Goal: Answer question/provide support: Share knowledge or assist other users

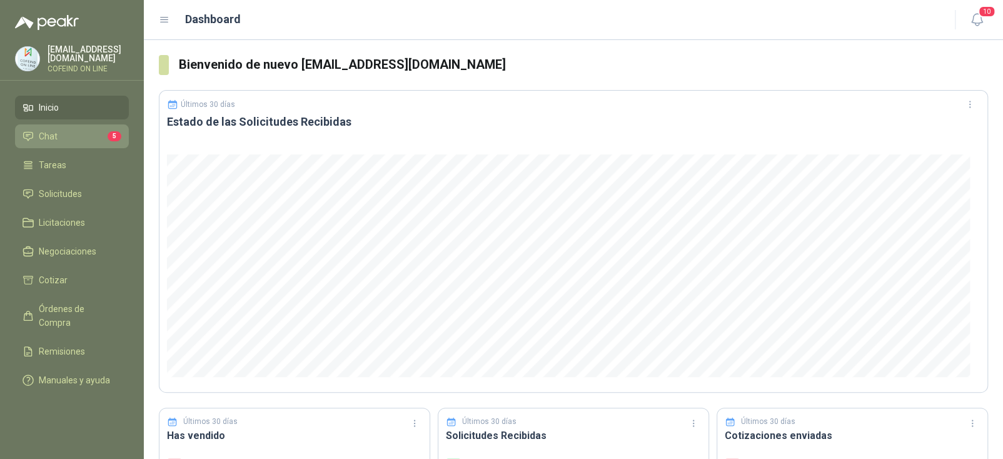
click at [80, 129] on li "Chat 5" at bounding box center [72, 136] width 99 height 14
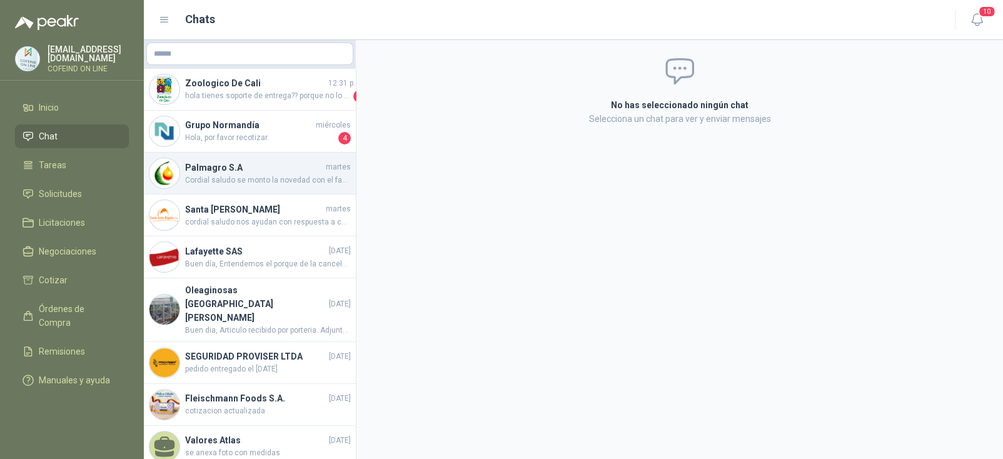
click at [255, 166] on h4 "Palmagro S.A" at bounding box center [254, 168] width 138 height 14
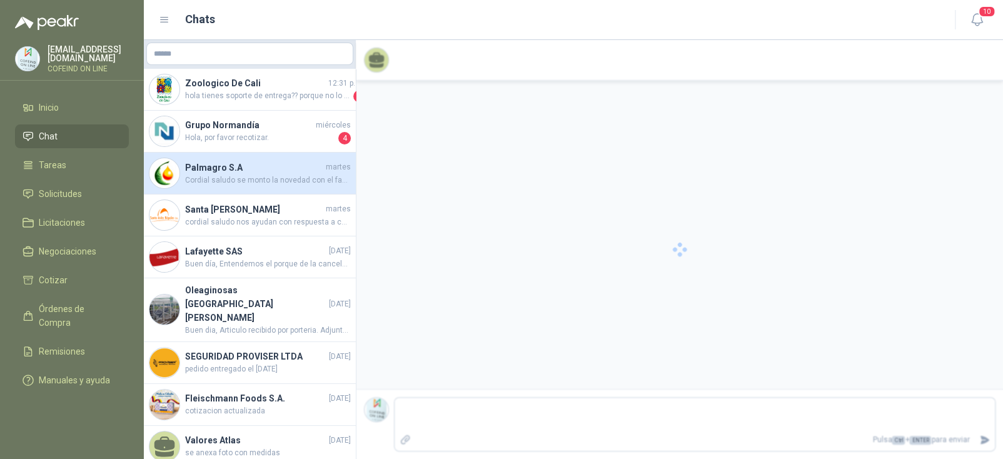
scroll to position [95, 0]
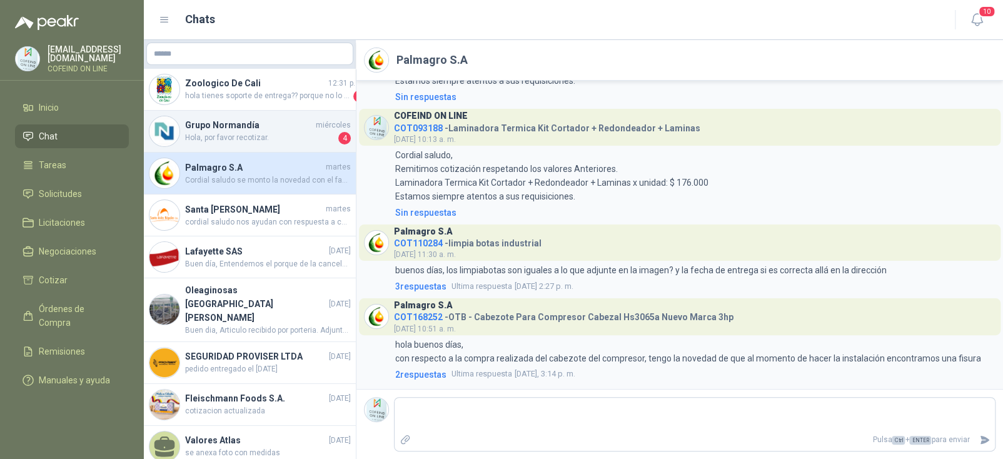
click at [261, 134] on span "Hola, por favor recotizar." at bounding box center [260, 138] width 151 height 13
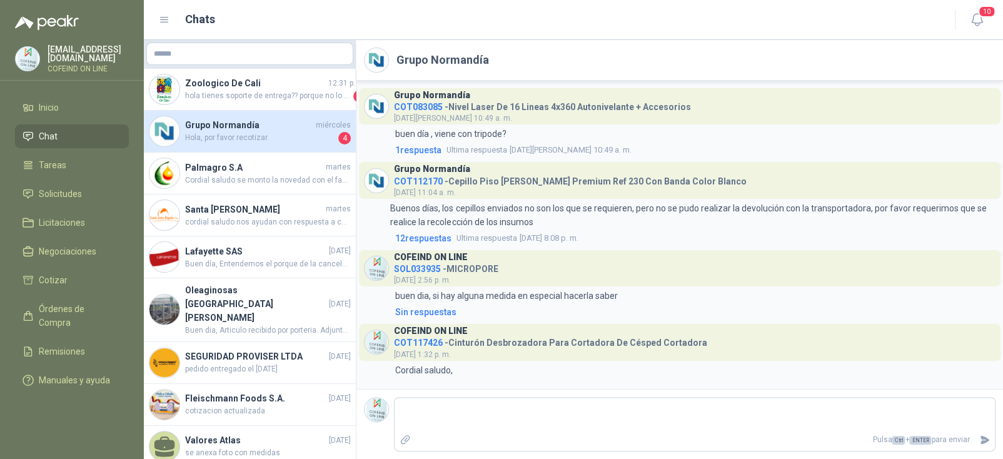
scroll to position [889, 0]
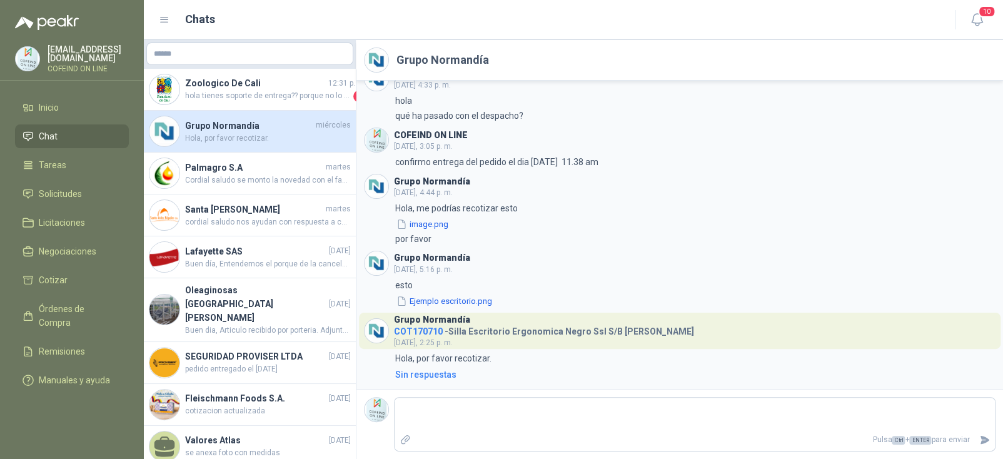
click at [422, 331] on span "COT170710" at bounding box center [418, 331] width 49 height 10
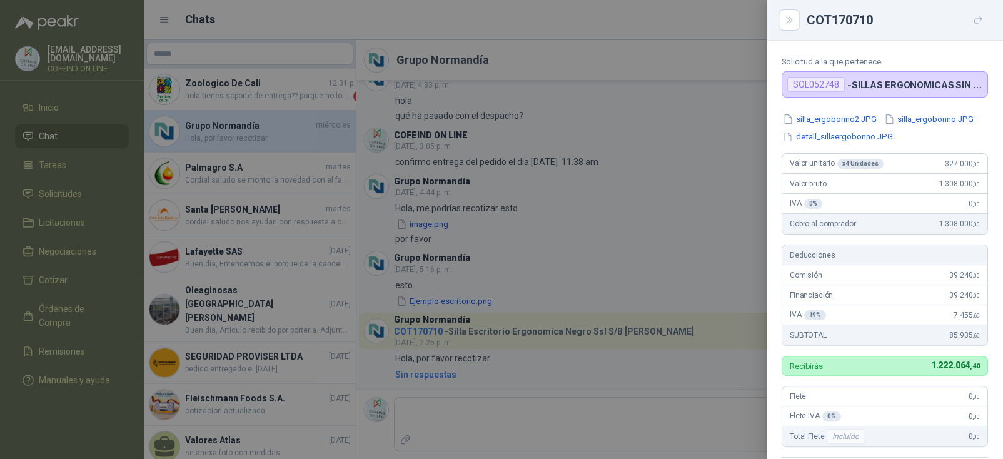
scroll to position [0, 0]
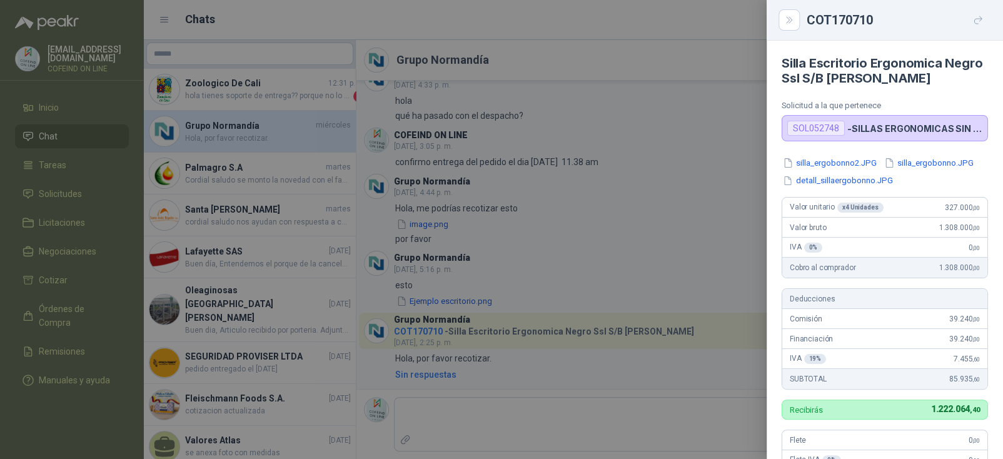
click at [817, 127] on div "SOL052748" at bounding box center [816, 128] width 58 height 15
click at [824, 129] on div "SOL052748" at bounding box center [816, 128] width 58 height 15
copy div "SOL052748"
click at [477, 211] on div at bounding box center [501, 229] width 1003 height 459
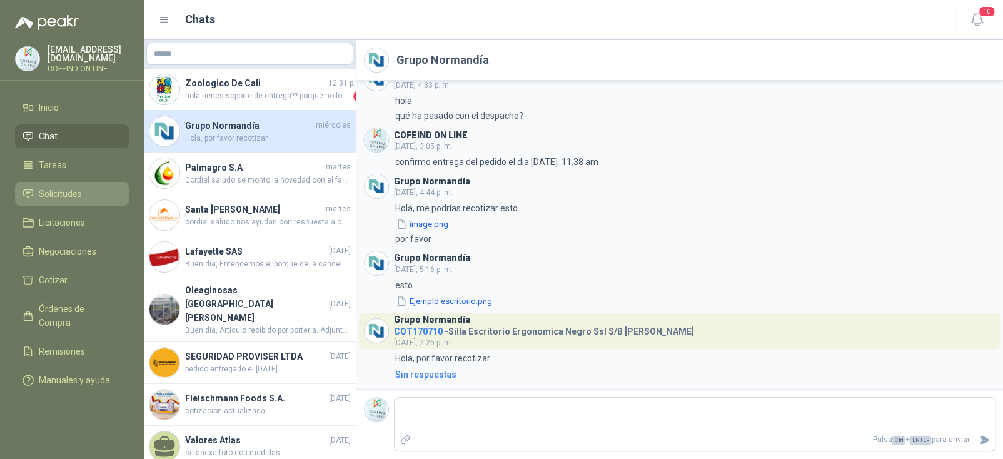
click at [70, 187] on span "Solicitudes" at bounding box center [60, 194] width 43 height 14
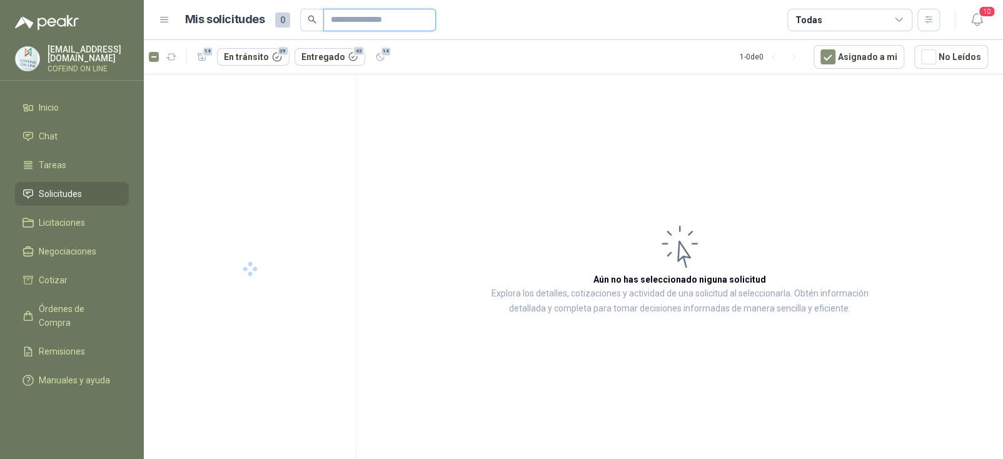
click at [339, 23] on input "text" at bounding box center [375, 19] width 88 height 21
paste input "*********"
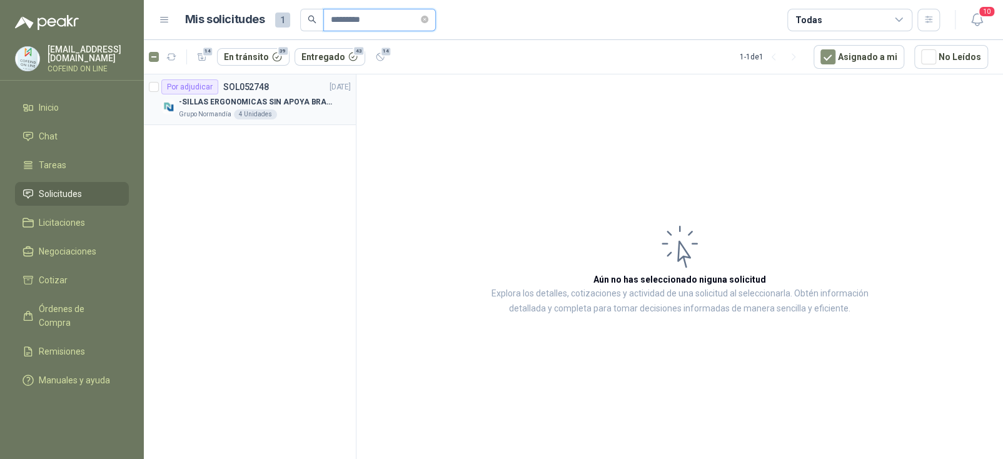
type input "*********"
click at [274, 97] on p "-SILLAS ERGONOMICAS SIN APOYA BRAZOS" at bounding box center [257, 102] width 156 height 12
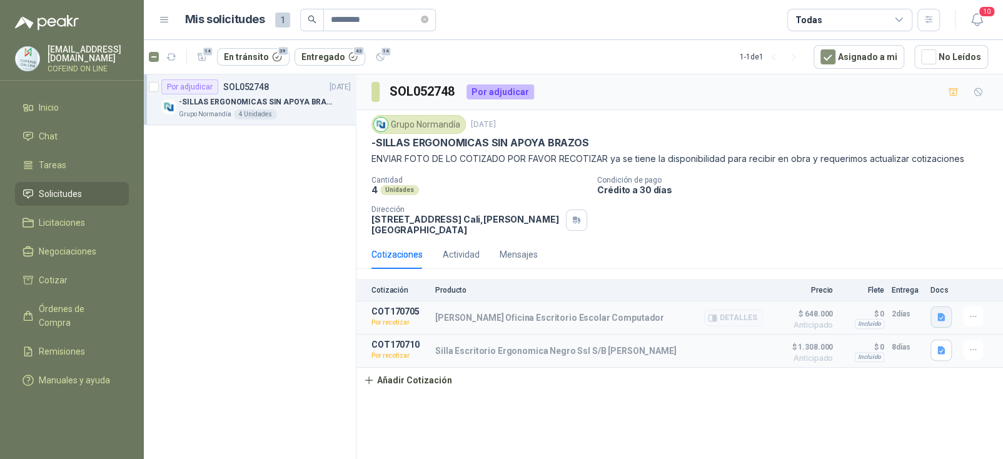
click at [945, 316] on icon "button" at bounding box center [941, 317] width 11 height 11
click at [866, 258] on button "silla_ergonomica2.JPG" at bounding box center [877, 264] width 99 height 13
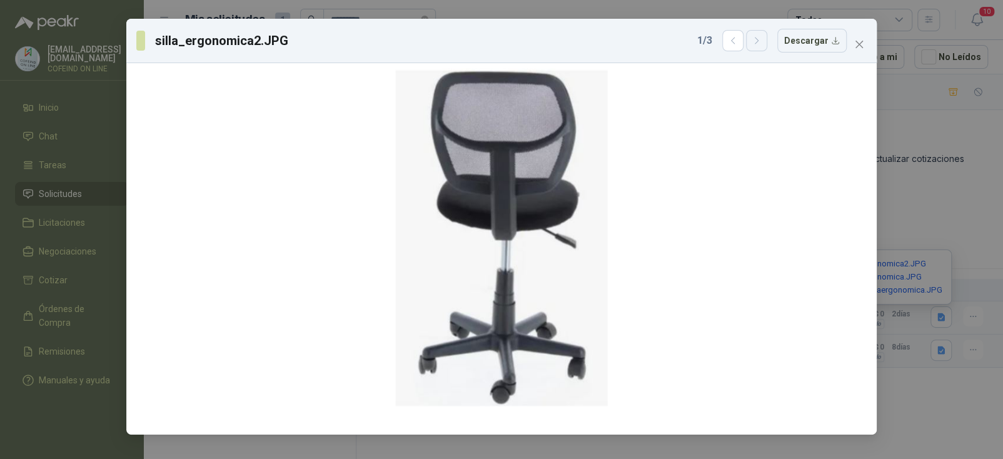
click at [762, 36] on icon "button" at bounding box center [757, 41] width 11 height 11
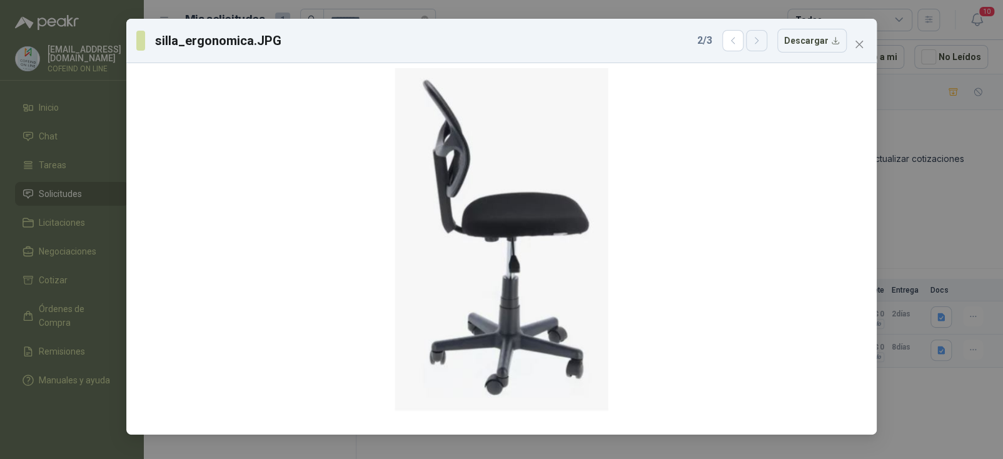
click at [758, 39] on icon "button" at bounding box center [756, 41] width 3 height 6
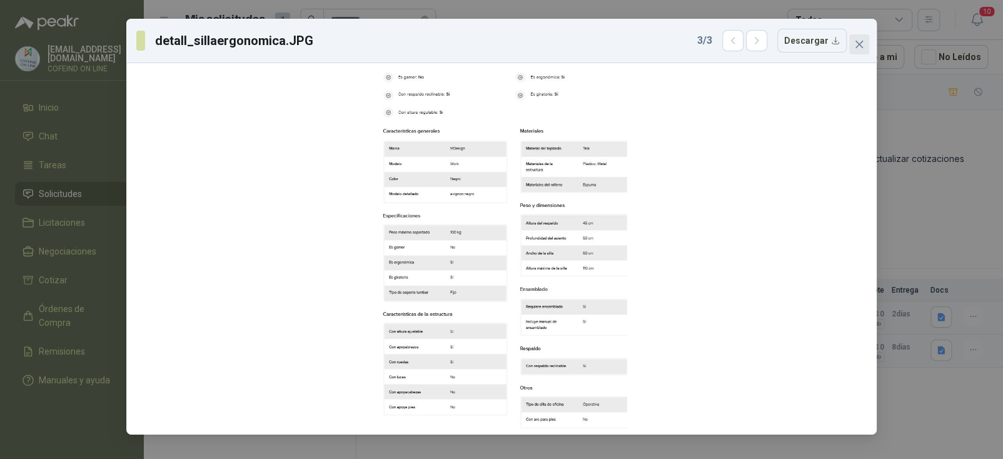
click at [858, 39] on icon "close" at bounding box center [859, 44] width 10 height 10
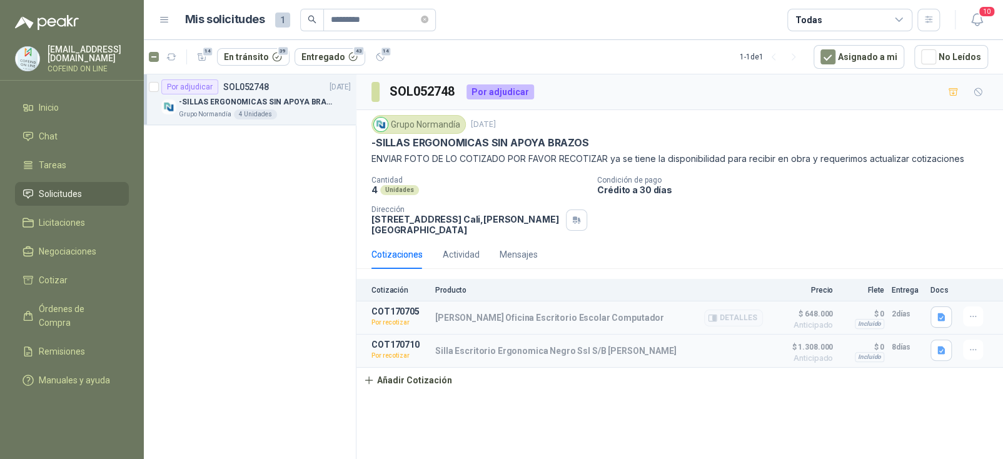
click at [515, 318] on p "[PERSON_NAME] Oficina Escritorio Escolar Computador" at bounding box center [549, 318] width 229 height 10
copy div "[PERSON_NAME] Oficina Escritorio Escolar Computador"
click at [976, 316] on icon "button" at bounding box center [973, 316] width 6 height 1
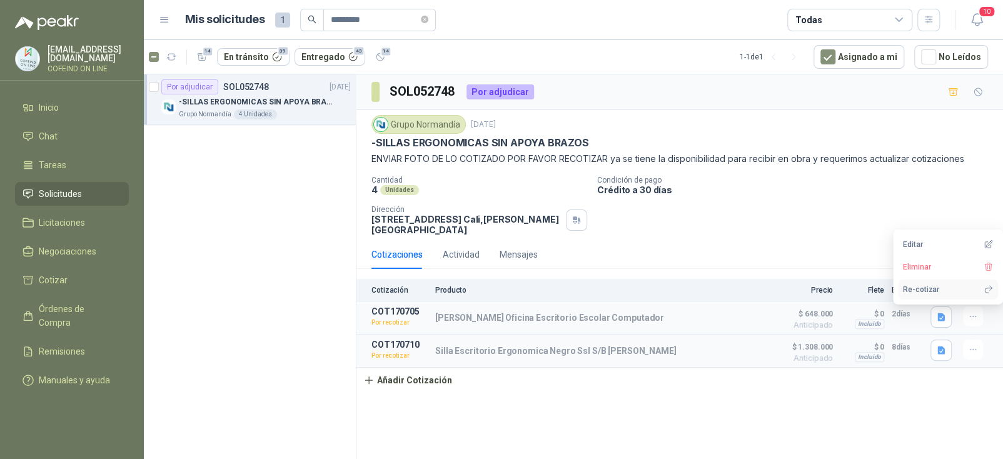
click at [927, 289] on button "Re-cotizar" at bounding box center [948, 290] width 100 height 20
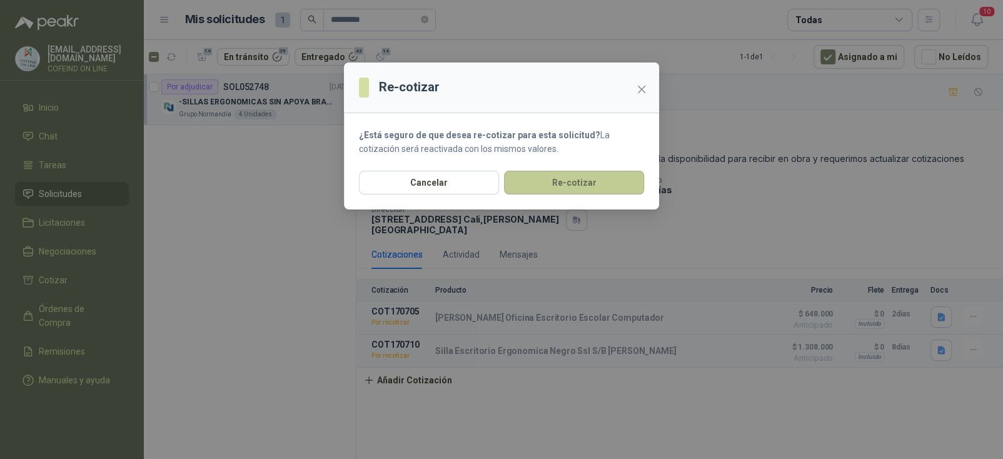
click at [587, 186] on button "Re-cotizar" at bounding box center [574, 183] width 140 height 24
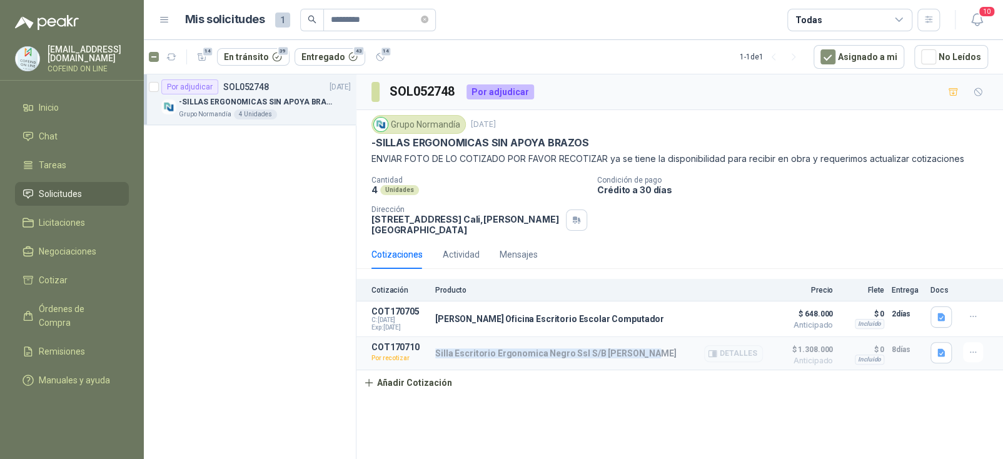
drag, startPoint x: 641, startPoint y: 357, endPoint x: 432, endPoint y: 363, distance: 209.0
click at [432, 363] on article "COT170710 Por recotizar Silla Escritorio Ergonomica Negro Ssl S/B [PERSON_NAME]…" at bounding box center [680, 353] width 647 height 33
copy p "Silla Escritorio Ergonomica Negro Ssl S/B [PERSON_NAME]"
click at [946, 349] on icon "button" at bounding box center [941, 353] width 11 height 11
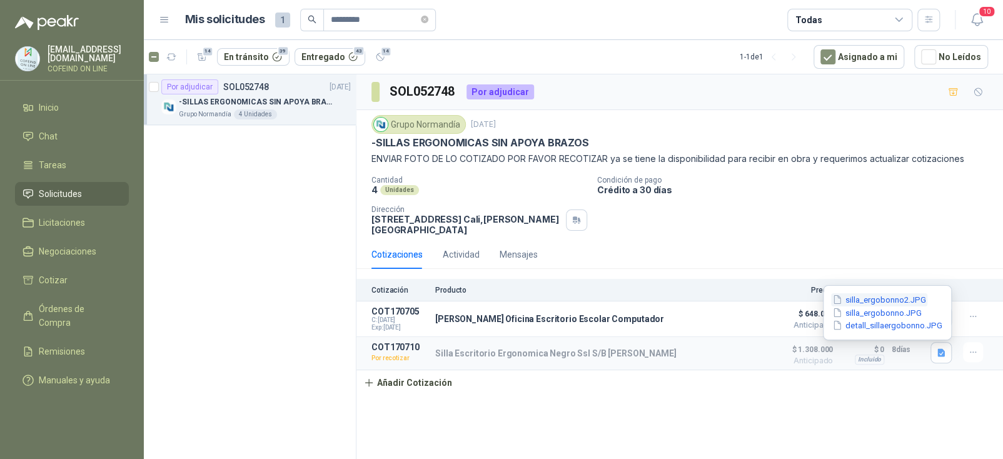
click at [914, 293] on button "silla_ergobonno2.JPG" at bounding box center [879, 299] width 96 height 13
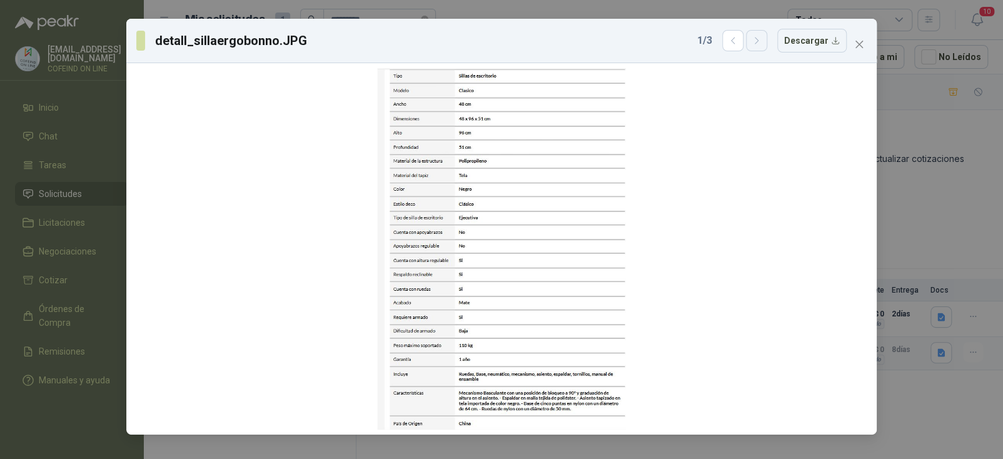
click at [759, 38] on icon "button" at bounding box center [757, 41] width 11 height 11
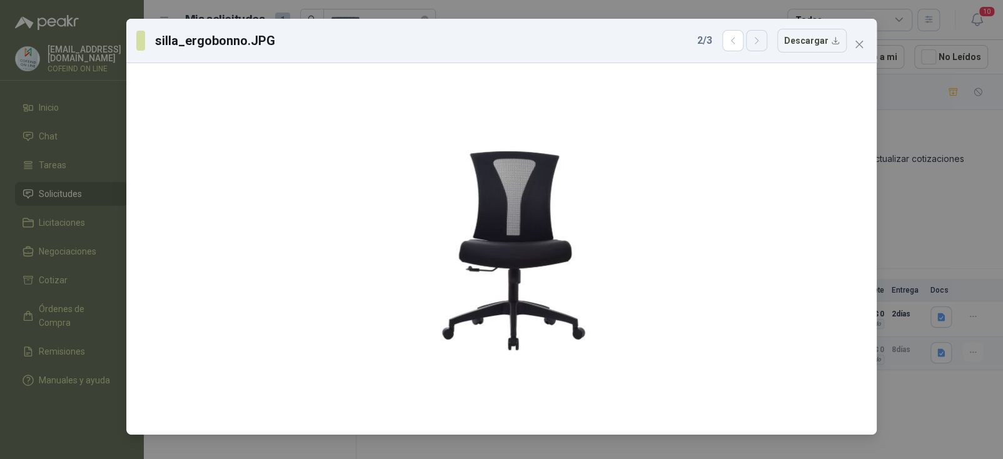
click at [759, 38] on icon "button" at bounding box center [757, 41] width 11 height 11
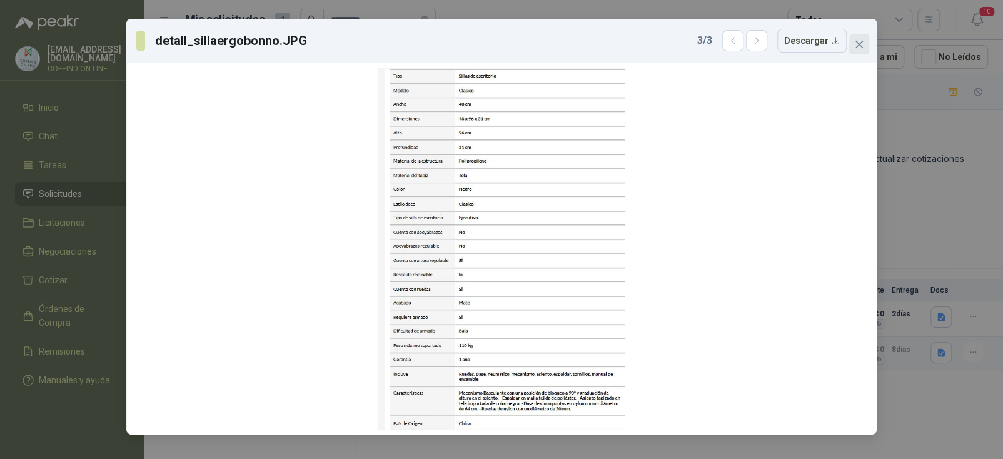
click at [862, 44] on icon "close" at bounding box center [859, 44] width 10 height 10
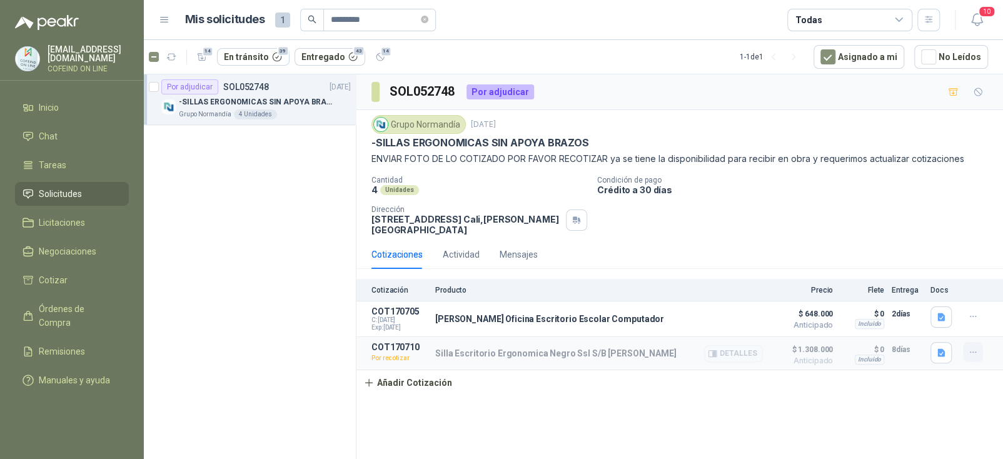
click at [971, 353] on icon "button" at bounding box center [973, 352] width 11 height 11
click at [937, 281] on button "Editar" at bounding box center [948, 280] width 100 height 20
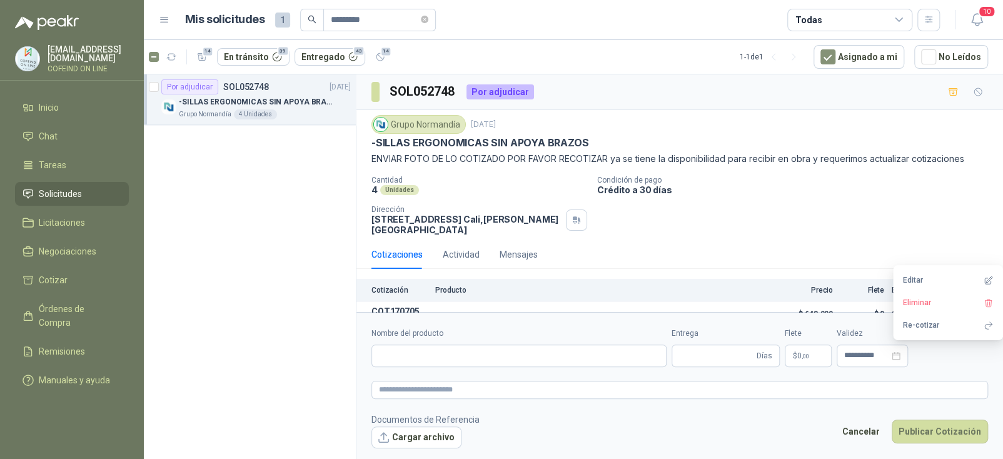
type input "**********"
type input "*"
type input "**********"
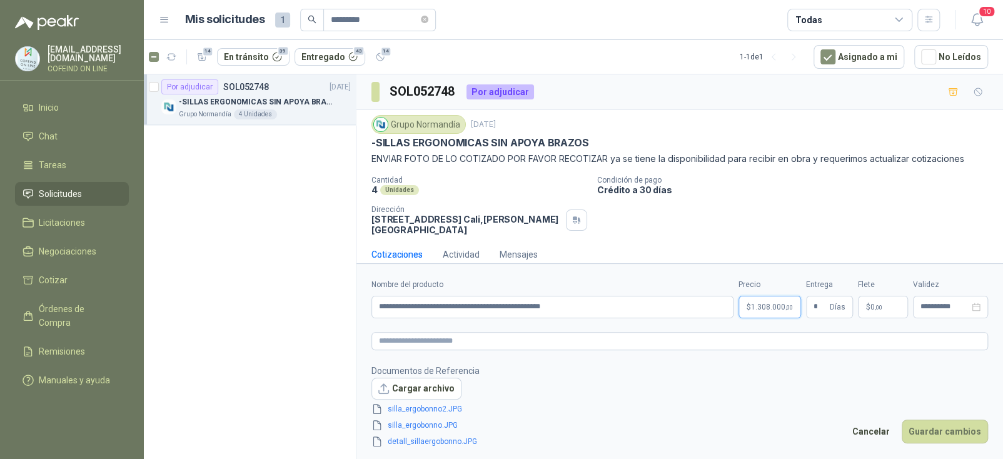
click at [774, 306] on body "[EMAIL_ADDRESS][DOMAIN_NAME] COFEIND ON LINE Inicio Chat Tareas Solicitudes Lic…" at bounding box center [501, 229] width 1003 height 459
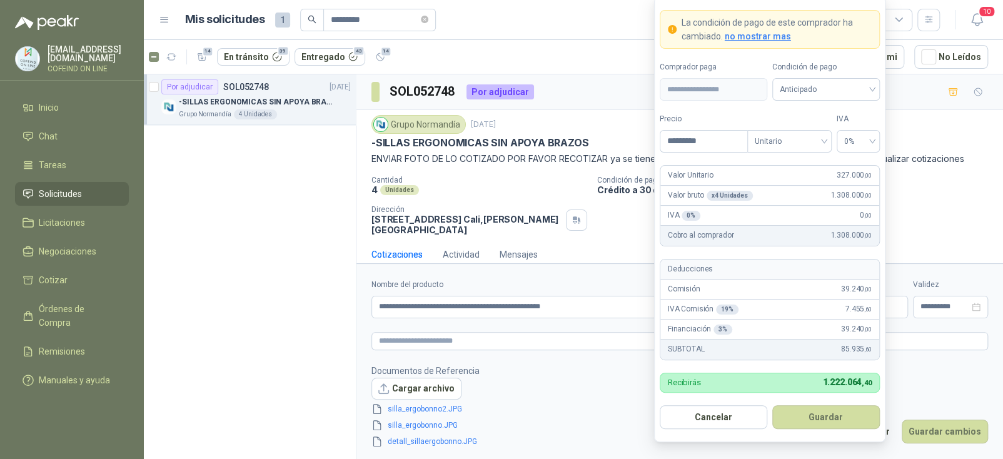
drag, startPoint x: 710, startPoint y: 144, endPoint x: 617, endPoint y: 145, distance: 92.6
click at [617, 145] on body "[EMAIL_ADDRESS][DOMAIN_NAME] COFEIND ON LINE Inicio Chat Tareas Solicitudes Lic…" at bounding box center [501, 229] width 1003 height 459
click at [866, 142] on span "0%" at bounding box center [858, 141] width 28 height 19
type input "*********"
click at [866, 164] on div "19%" at bounding box center [858, 168] width 23 height 14
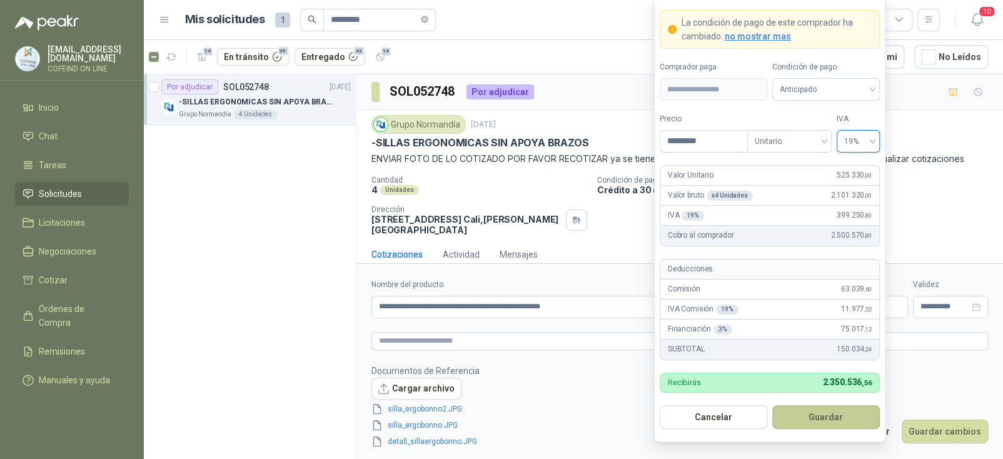
click at [829, 411] on button "Guardar" at bounding box center [826, 417] width 108 height 24
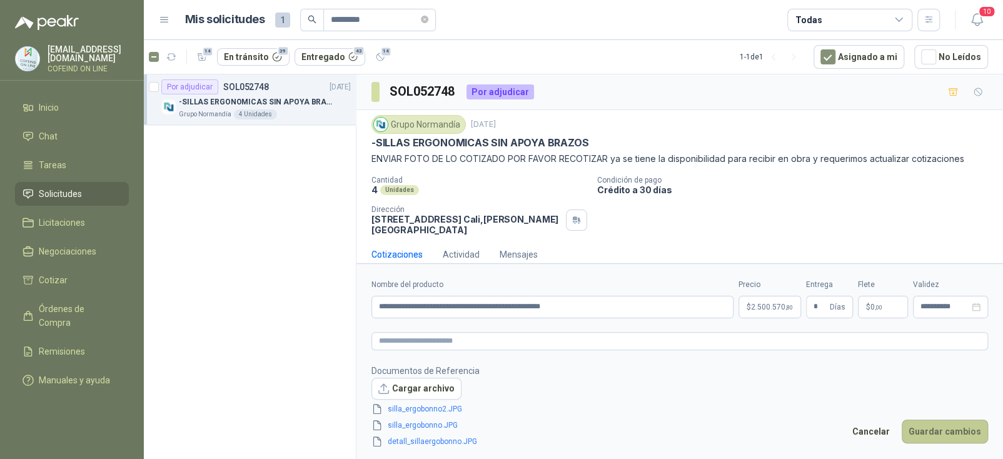
click at [921, 428] on button "Guardar cambios" at bounding box center [945, 432] width 86 height 24
click at [976, 310] on icon "close-circle" at bounding box center [976, 307] width 9 height 9
type input "**********"
click at [973, 305] on icon "close-circle" at bounding box center [976, 307] width 9 height 9
click at [962, 310] on input at bounding box center [945, 307] width 49 height 8
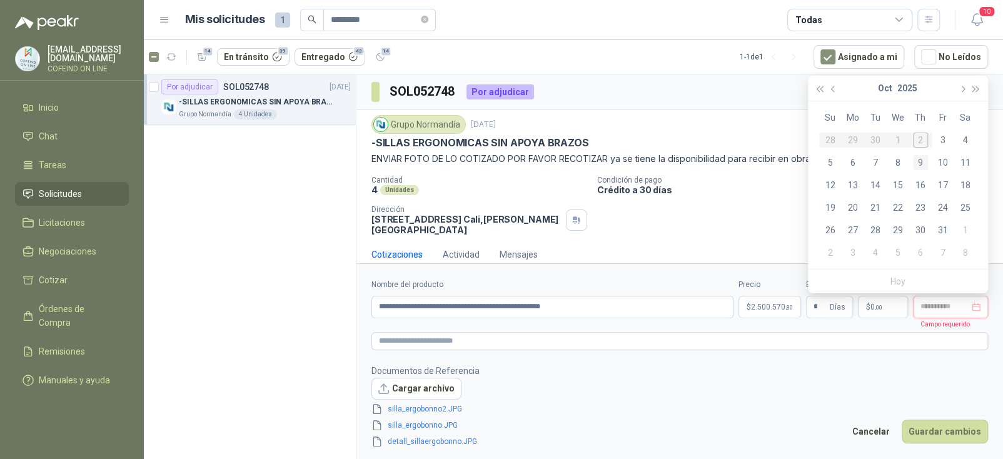
type input "**********"
click at [924, 139] on table "Su Mo Tu We Th Fr Sa 28 29 30 1 2 3 4 5 6 7 8 9 10 11 12 13 14 15 16 17 18 19 2…" at bounding box center [898, 185] width 158 height 158
type input "**********"
click at [970, 139] on div "4" at bounding box center [965, 140] width 15 height 15
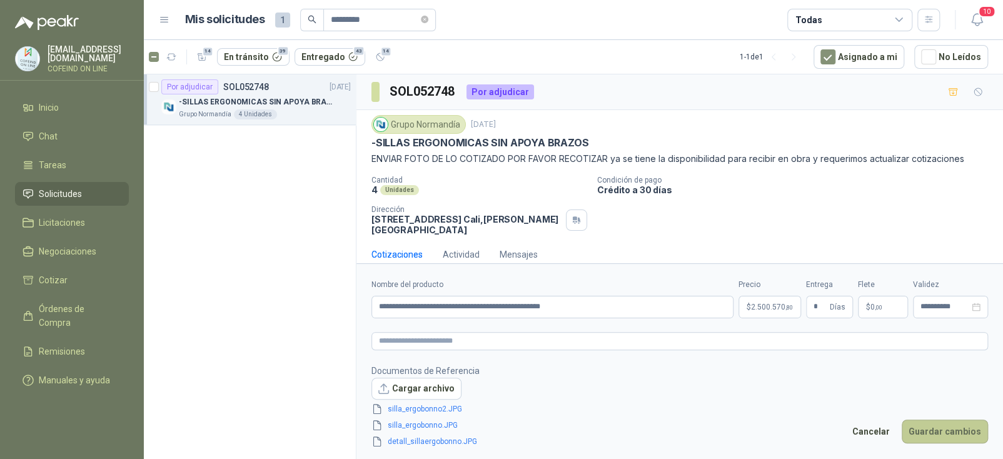
click at [943, 430] on button "Guardar cambios" at bounding box center [945, 432] width 86 height 24
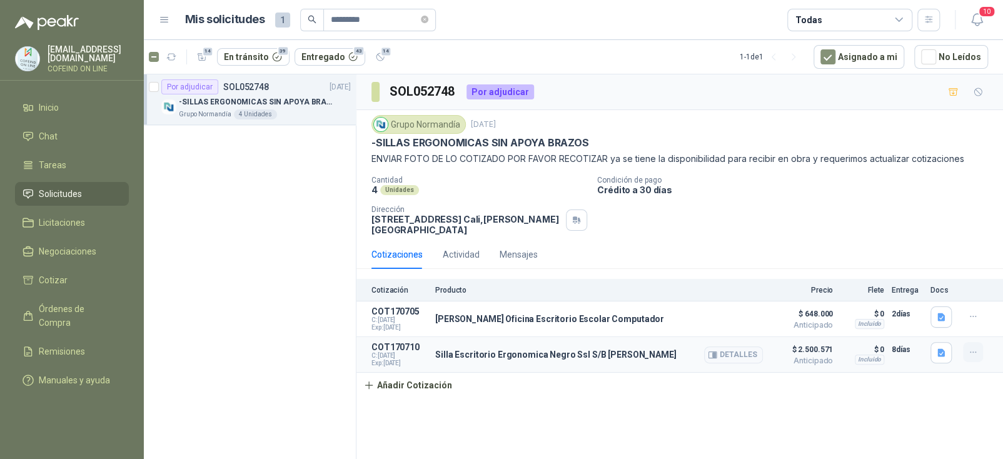
click at [969, 354] on icon "button" at bounding box center [973, 352] width 11 height 11
click at [936, 306] on button "Editar" at bounding box center [948, 303] width 100 height 20
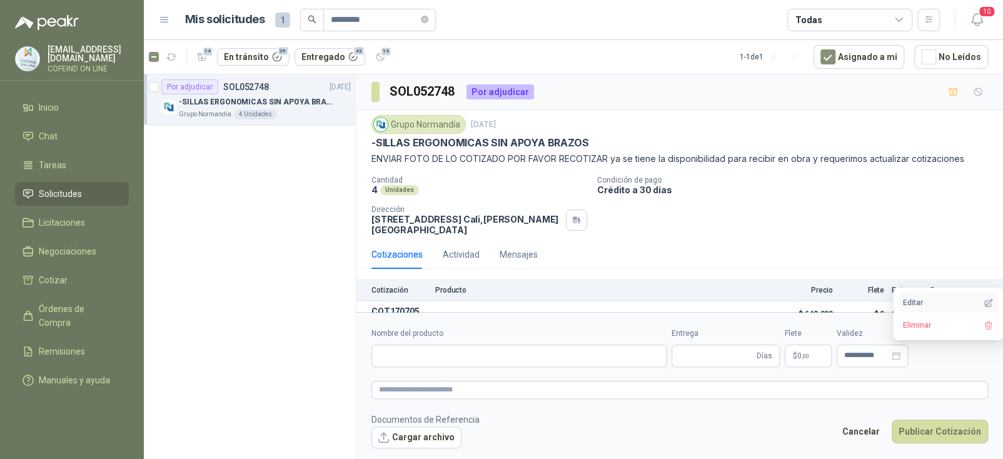
type input "**********"
type input "*"
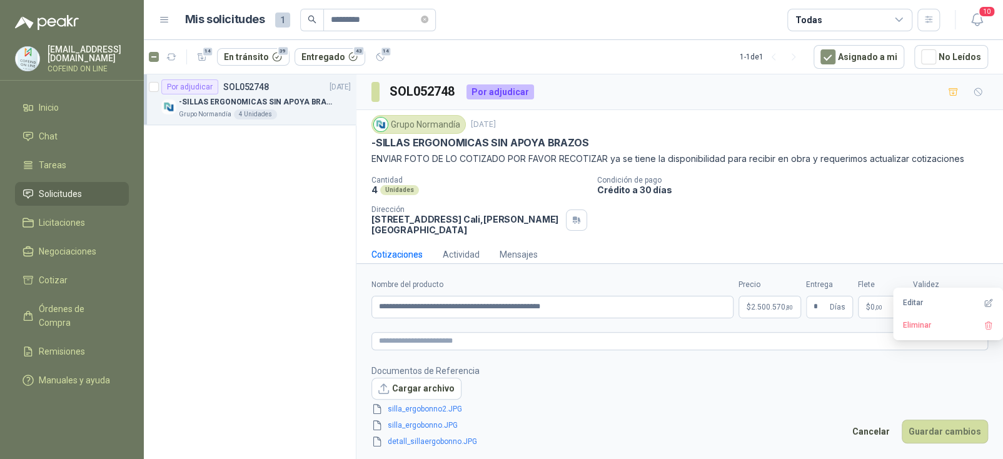
click at [851, 358] on form "**********" at bounding box center [680, 363] width 647 height 200
click at [922, 310] on input "**********" at bounding box center [945, 307] width 49 height 8
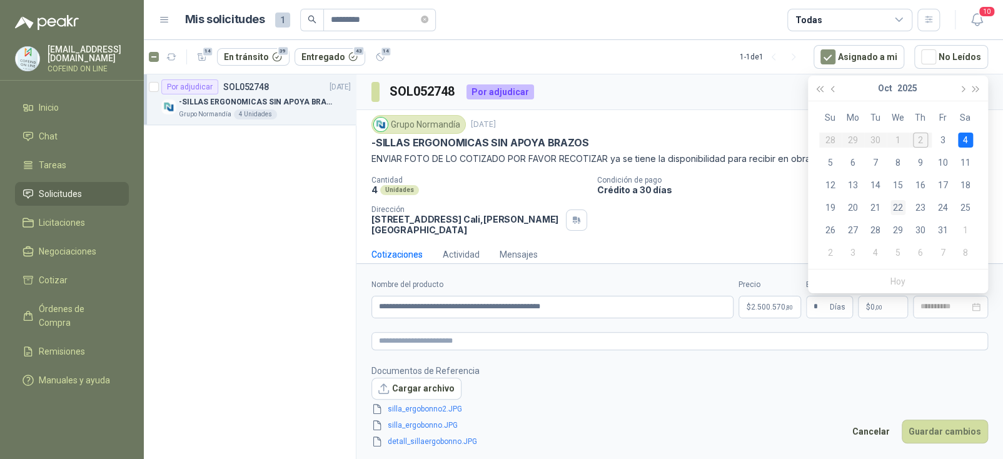
click at [895, 207] on div "22" at bounding box center [898, 207] width 15 height 15
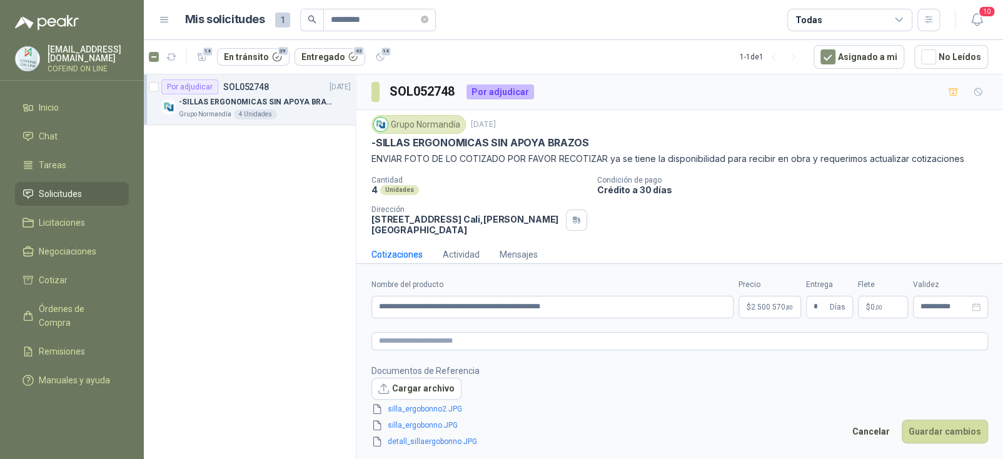
type input "**********"
click at [927, 437] on button "Guardar cambios" at bounding box center [945, 432] width 86 height 24
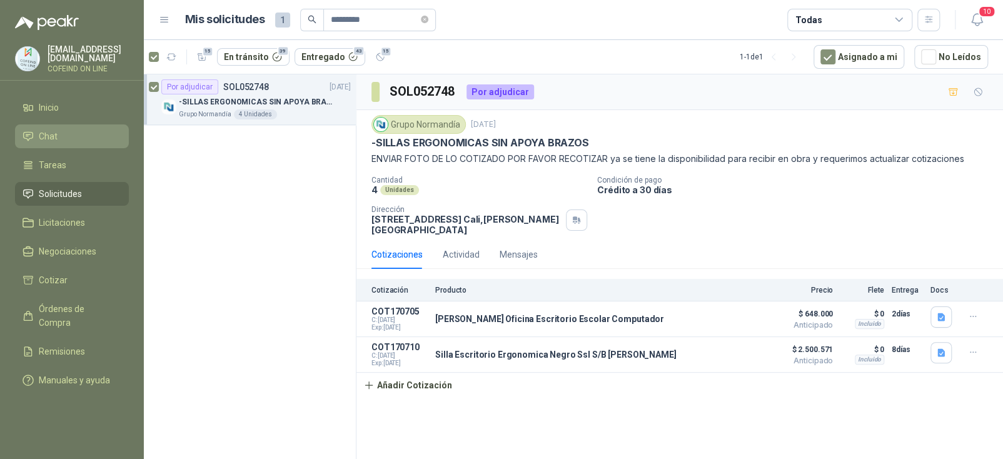
click at [54, 129] on span "Chat" at bounding box center [48, 136] width 19 height 14
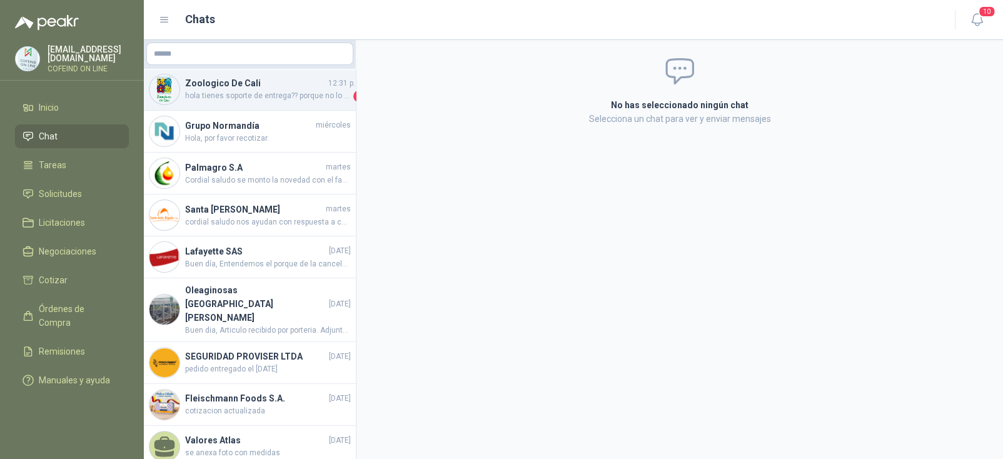
click at [262, 96] on span "hola tienes soporte de entrega?? porque no lo he recibido." at bounding box center [268, 96] width 166 height 13
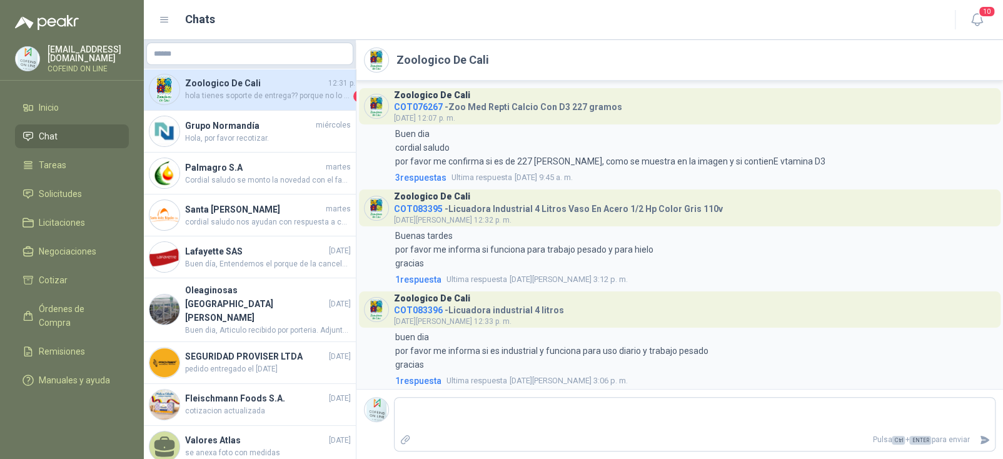
scroll to position [2676, 0]
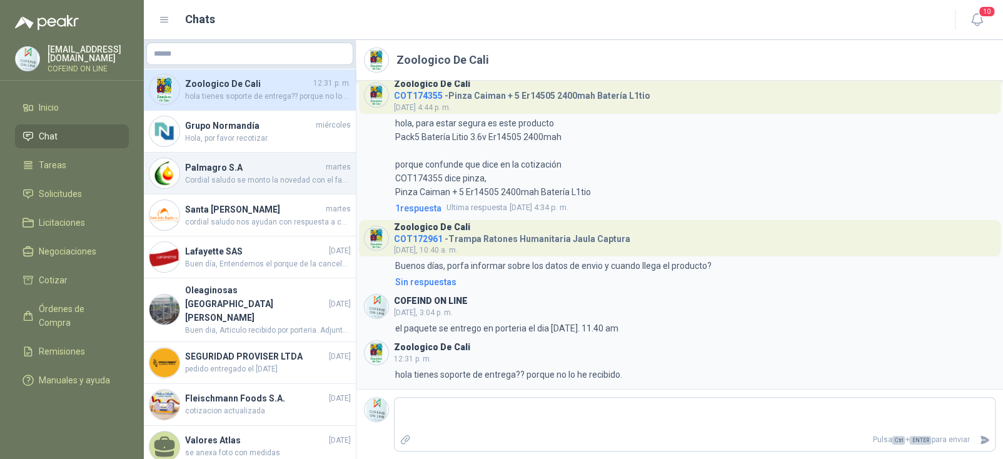
click at [263, 175] on span "Cordial saludo se monto la novedad con el fabricante. la respuesta esta proyect…" at bounding box center [268, 181] width 166 height 12
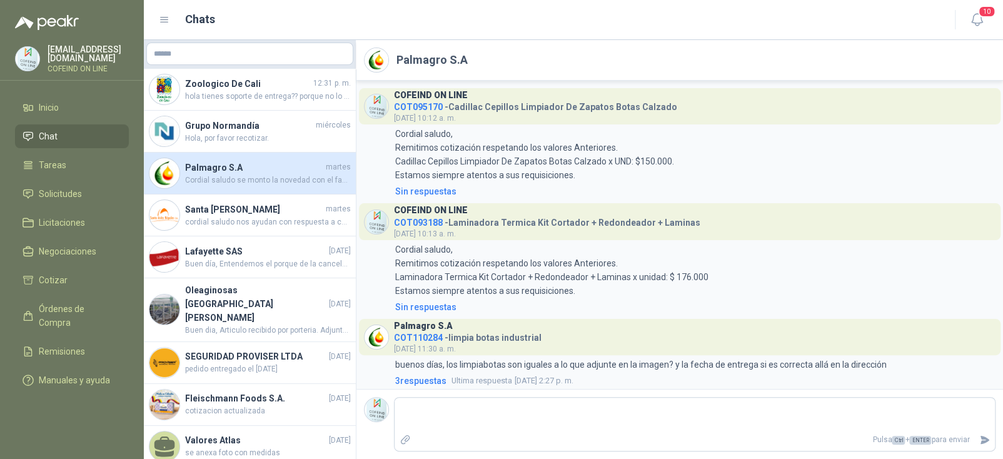
scroll to position [95, 0]
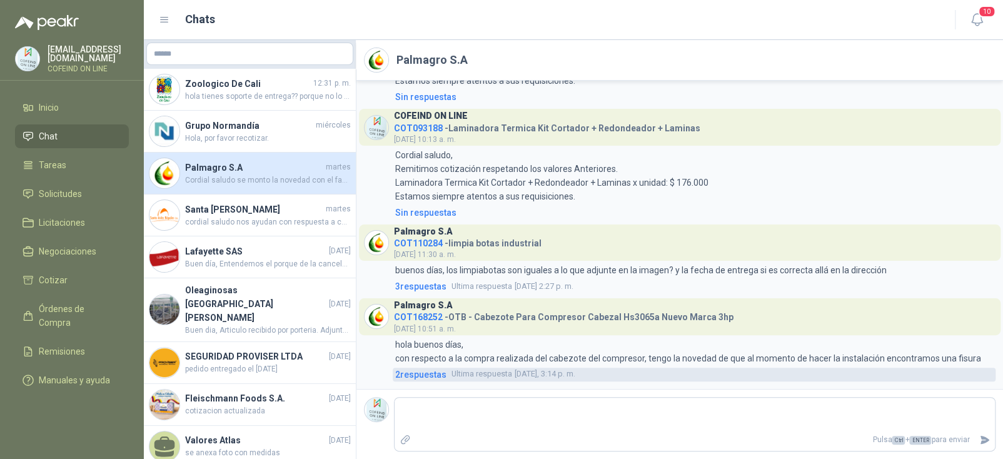
click at [442, 374] on span "2 respuesta s" at bounding box center [420, 375] width 51 height 14
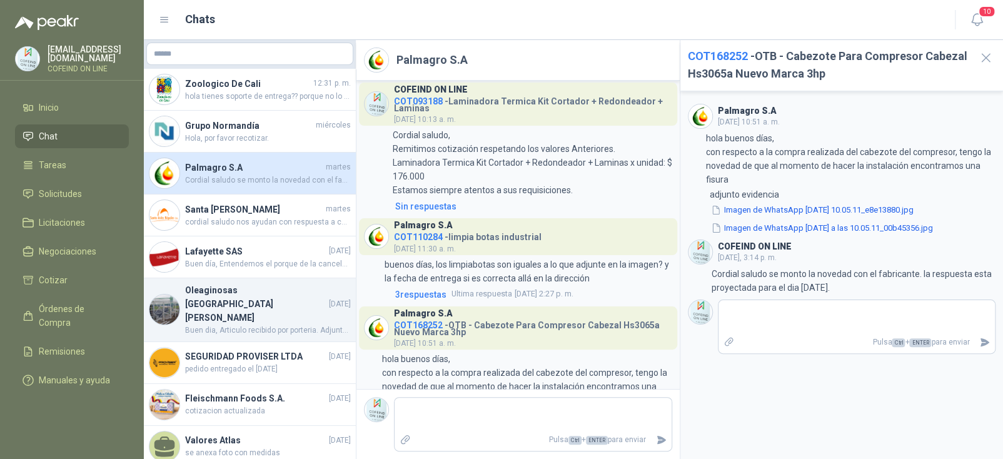
scroll to position [178, 0]
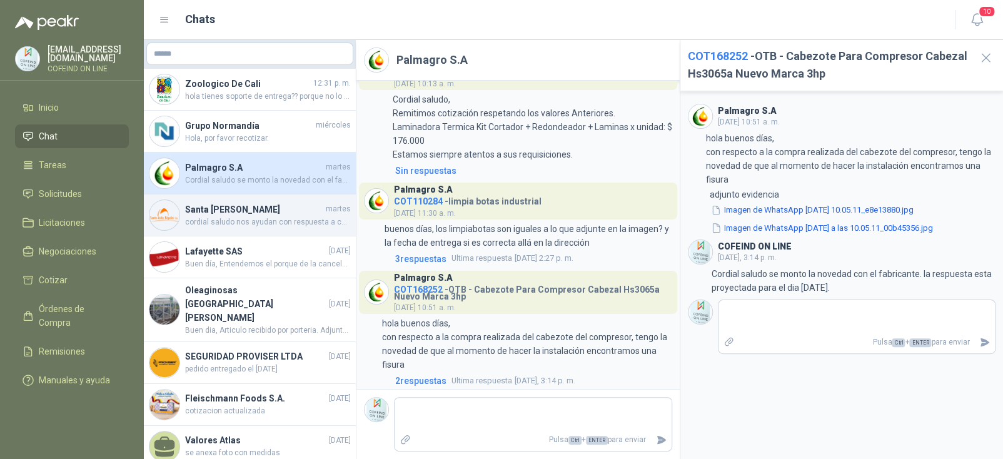
click at [271, 205] on h4 "Santa [PERSON_NAME]" at bounding box center [254, 210] width 138 height 14
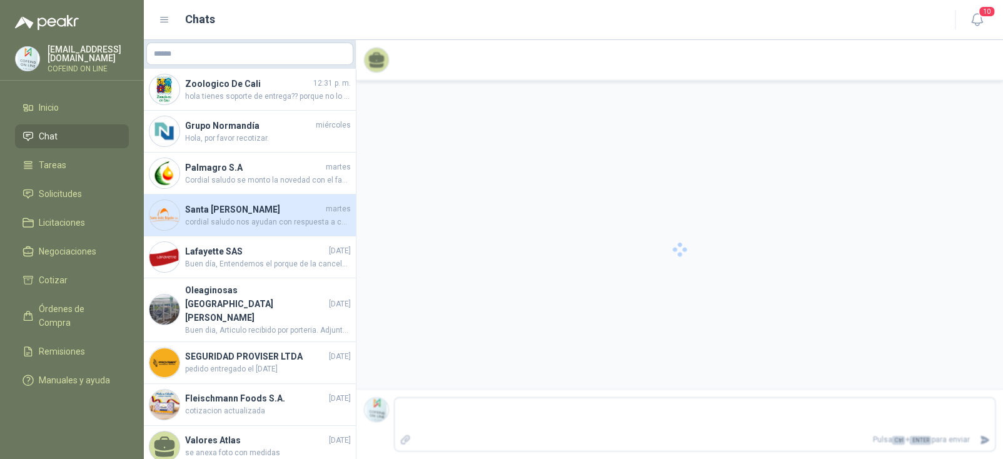
scroll to position [1046, 0]
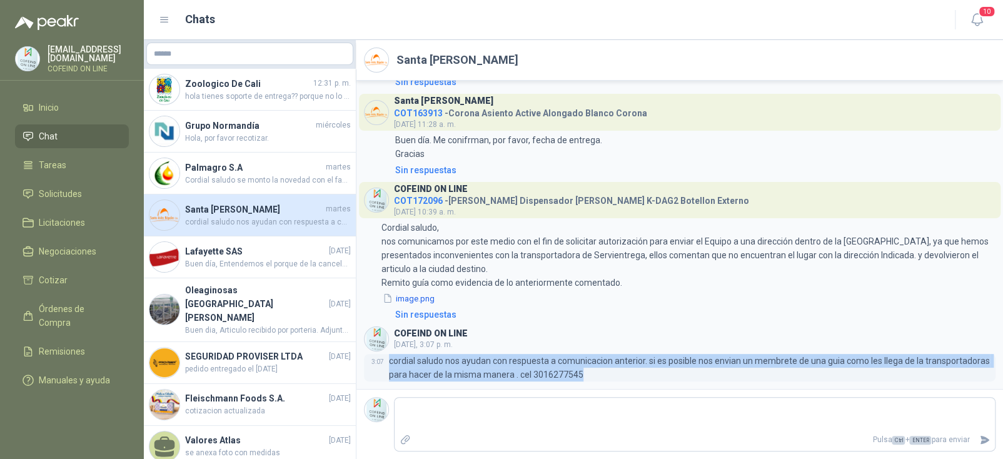
drag, startPoint x: 637, startPoint y: 378, endPoint x: 384, endPoint y: 357, distance: 254.3
click at [384, 357] on div "3:07 cordial saludo nos ayudan con respuesta a comunicacion anterior. si es pos…" at bounding box center [680, 368] width 632 height 28
copy div "cordial saludo nos ayudan con respuesta a comunicacion anterior. si es posible …"
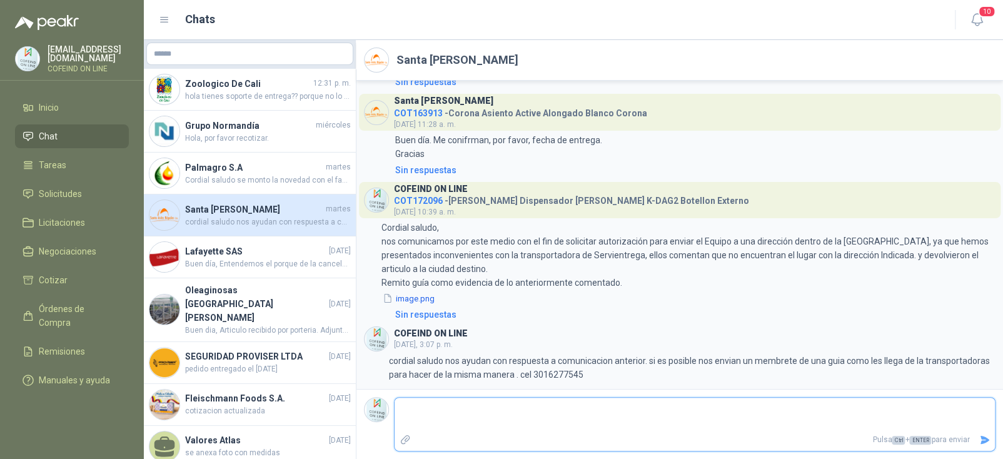
click at [441, 421] on textarea at bounding box center [695, 414] width 600 height 29
paste textarea "**********"
type textarea "**********"
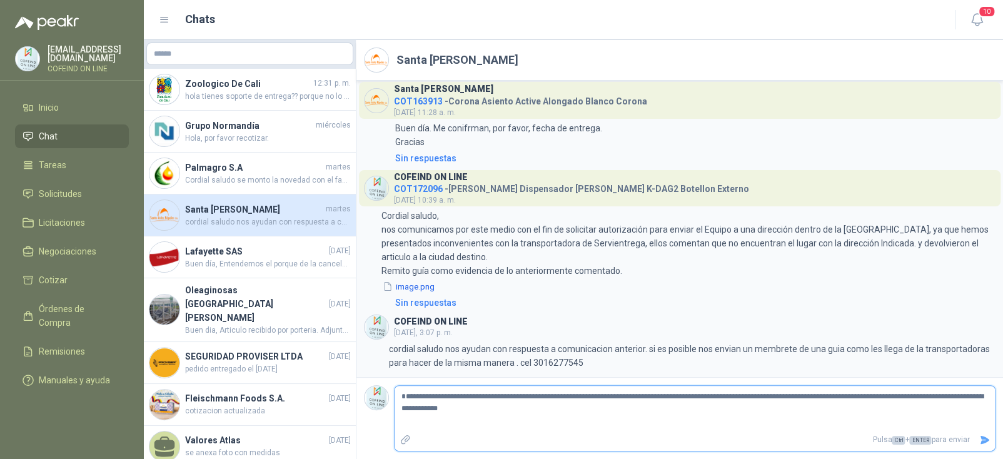
type textarea "**********"
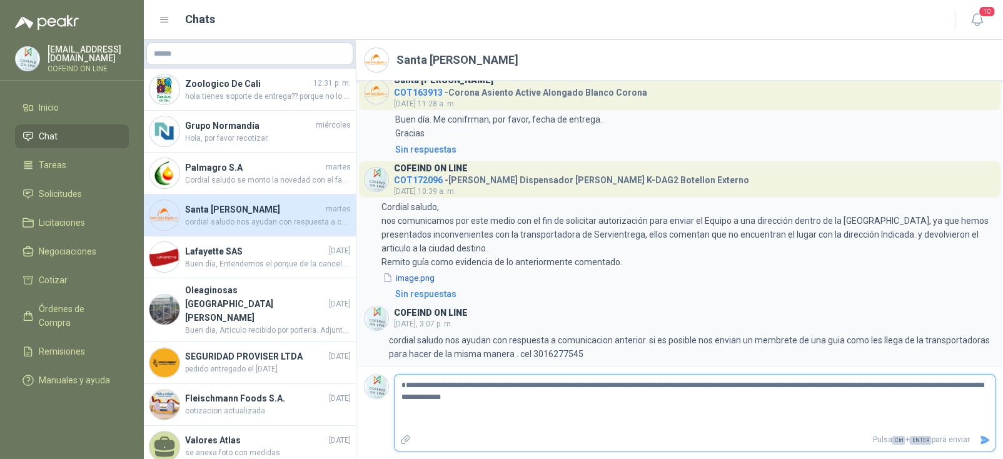
type textarea "**********"
click at [985, 436] on icon "Enviar" at bounding box center [984, 440] width 11 height 11
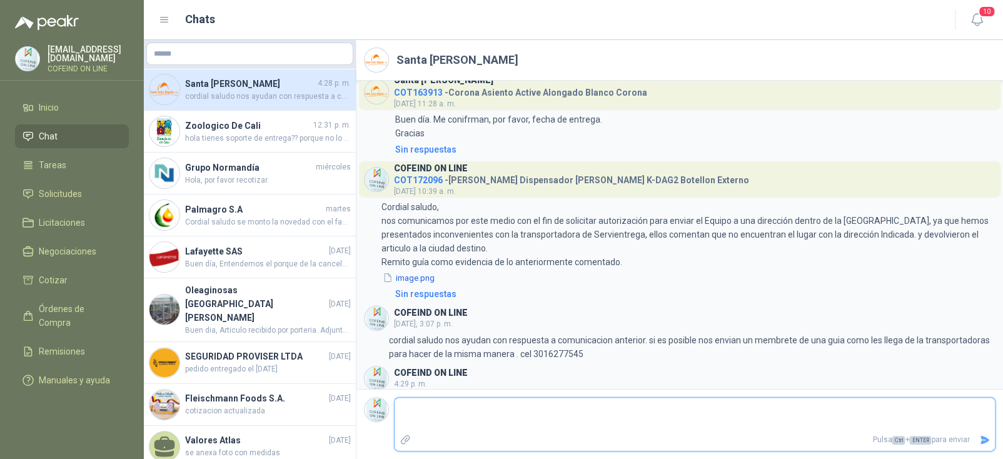
scroll to position [1106, 0]
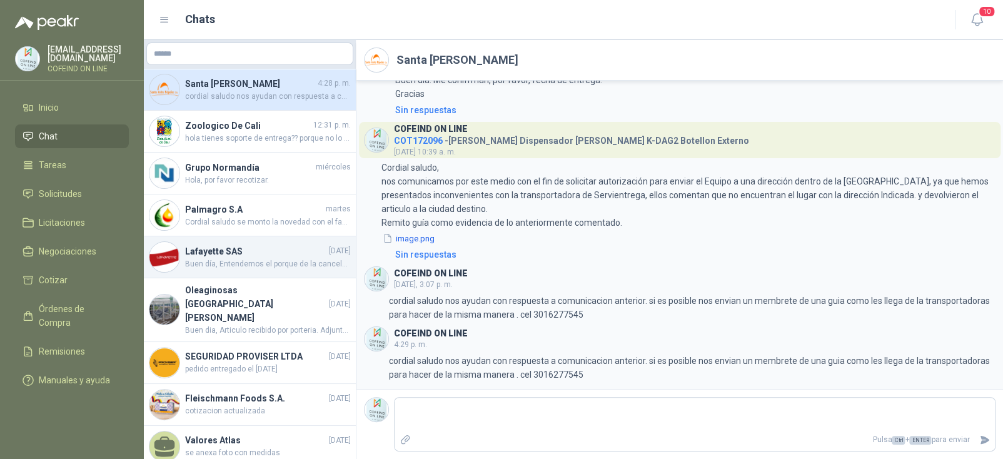
click at [240, 255] on h4 "Lafayette SAS" at bounding box center [255, 252] width 141 height 14
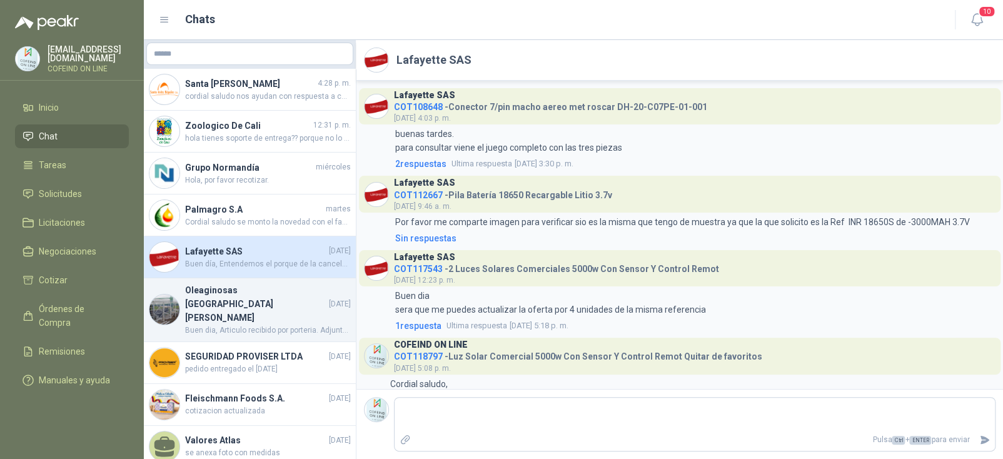
scroll to position [1292, 0]
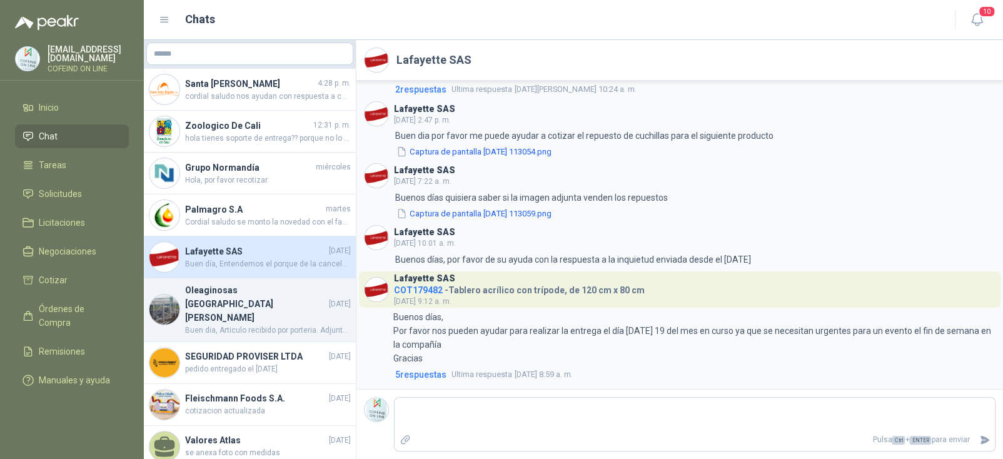
click at [211, 294] on h4 "Oleaginosas [GEOGRAPHIC_DATA][PERSON_NAME]" at bounding box center [255, 303] width 141 height 41
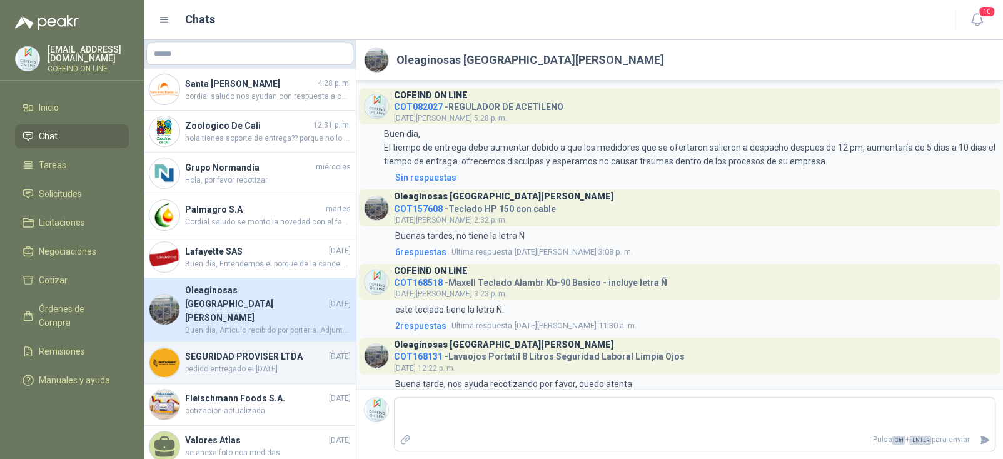
scroll to position [294, 0]
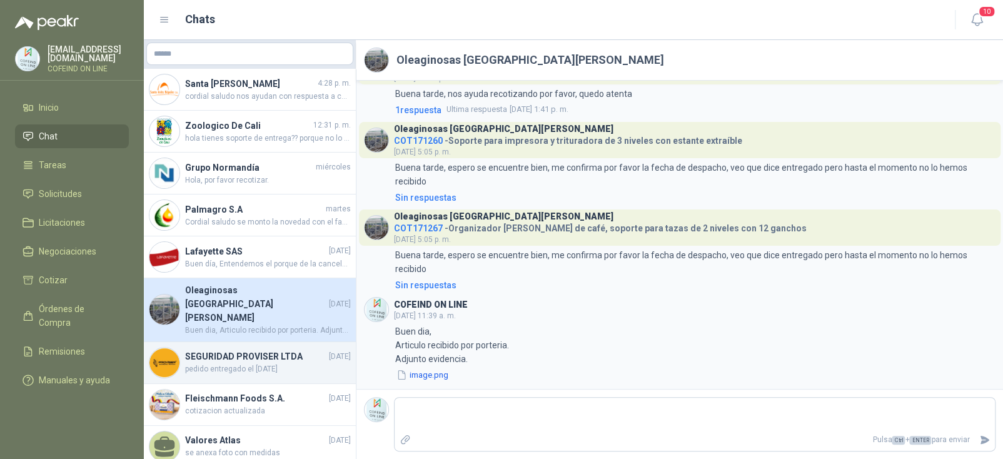
click at [247, 350] on h4 "SEGURIDAD PROVISER LTDA" at bounding box center [255, 357] width 141 height 14
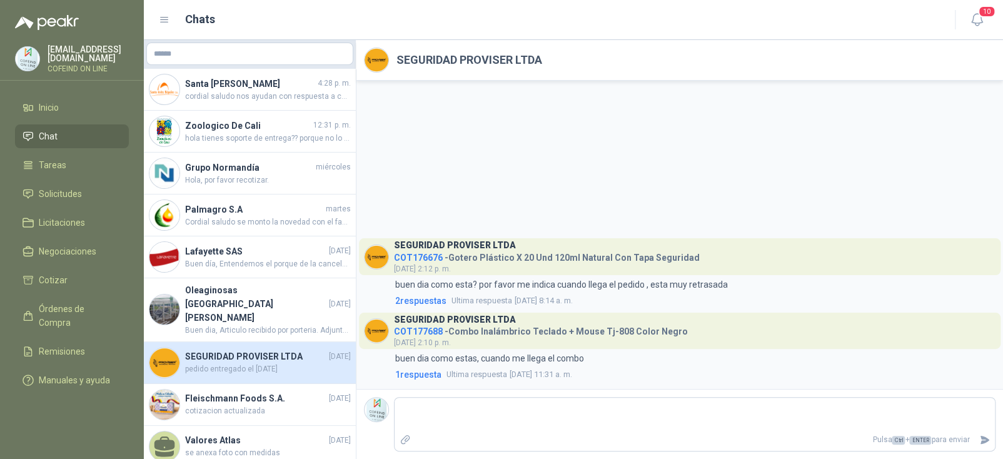
click at [45, 129] on span "Chat" at bounding box center [48, 136] width 19 height 14
